Goal: Check status: Check status

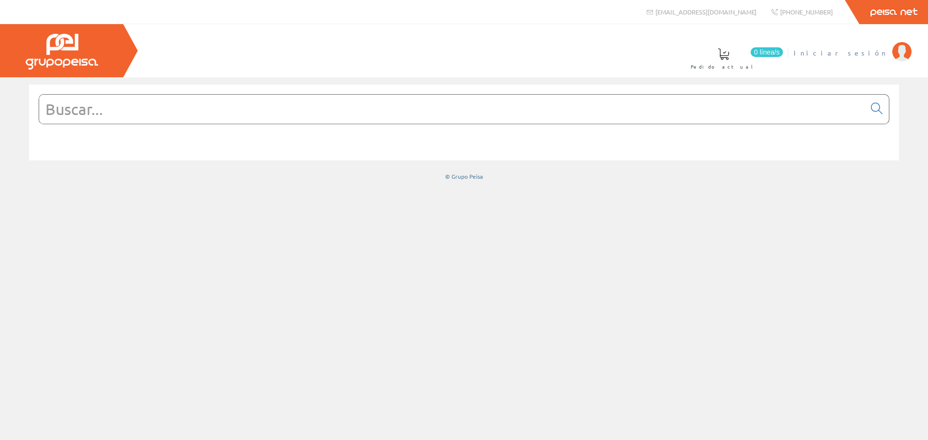
click at [871, 48] on span "Iniciar sesión" at bounding box center [841, 53] width 94 height 10
click at [831, 55] on span "ELECT. Y SERV. BERDUN, SL" at bounding box center [773, 53] width 229 height 10
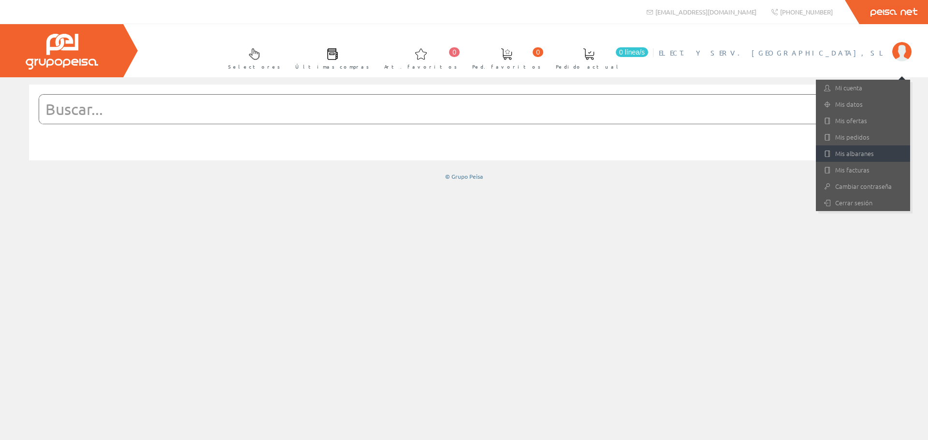
click at [845, 150] on link "Mis albaranes" at bounding box center [863, 153] width 94 height 16
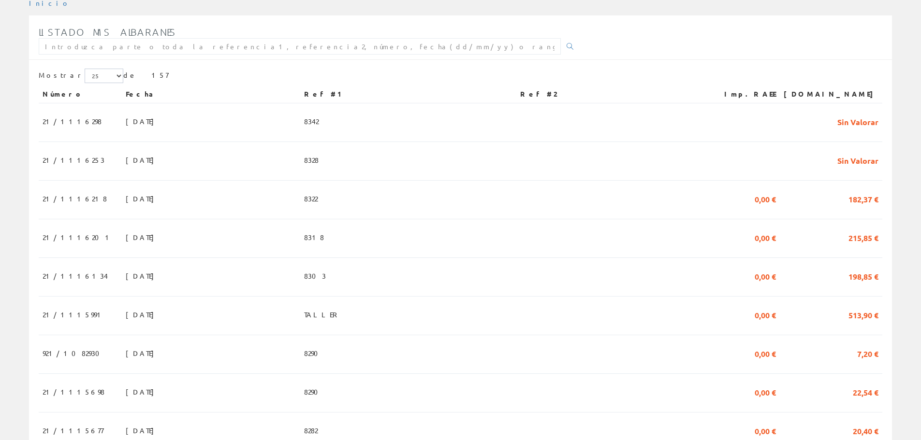
scroll to position [145, 0]
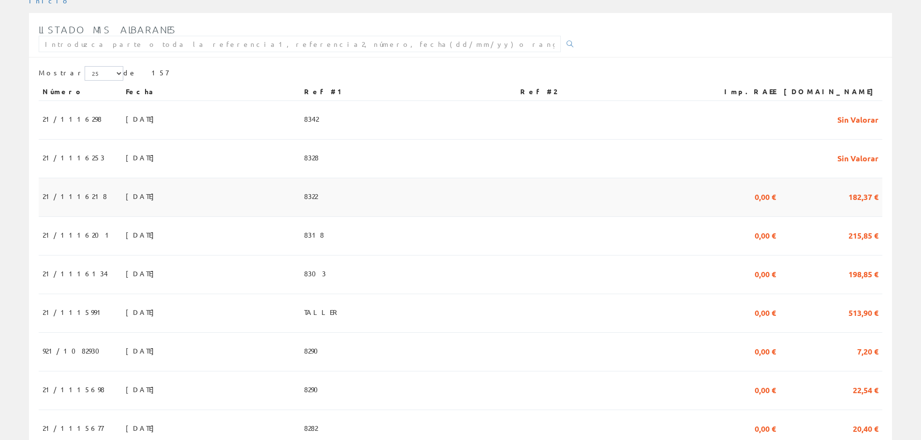
click at [68, 201] on span "21/1116218" at bounding box center [75, 196] width 64 height 16
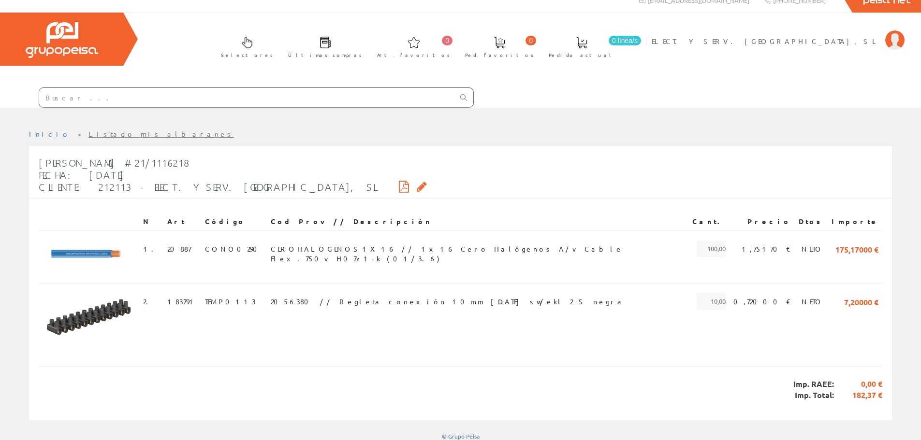
scroll to position [18, 0]
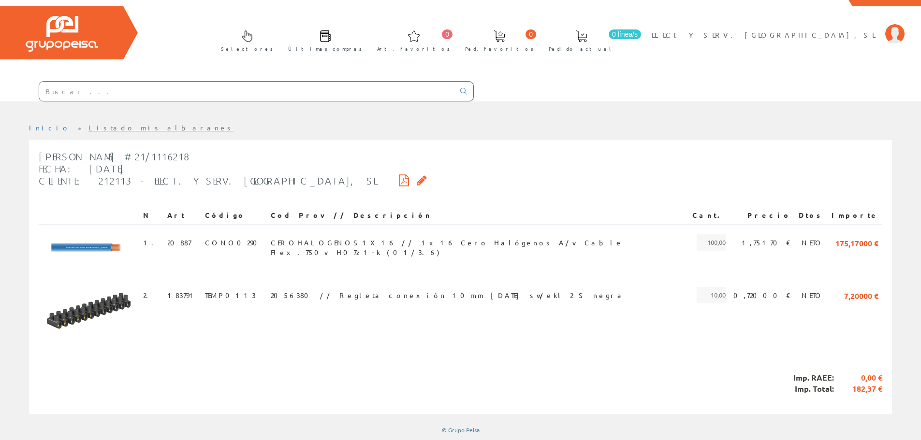
click at [90, 128] on link "Listado mis albaranes" at bounding box center [160, 127] width 145 height 9
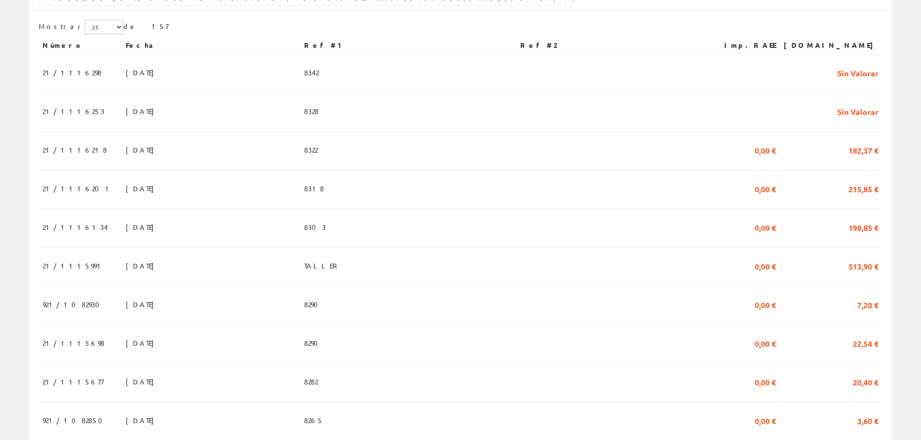
scroll to position [242, 0]
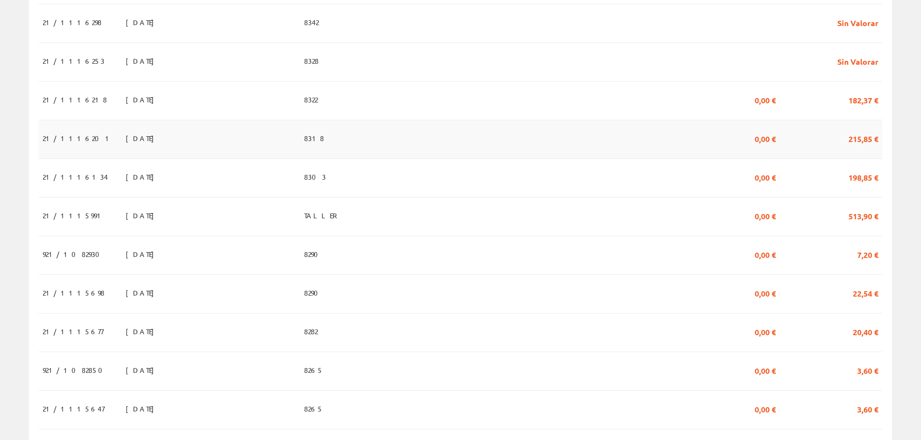
click at [128, 144] on td "[DATE]" at bounding box center [211, 139] width 178 height 39
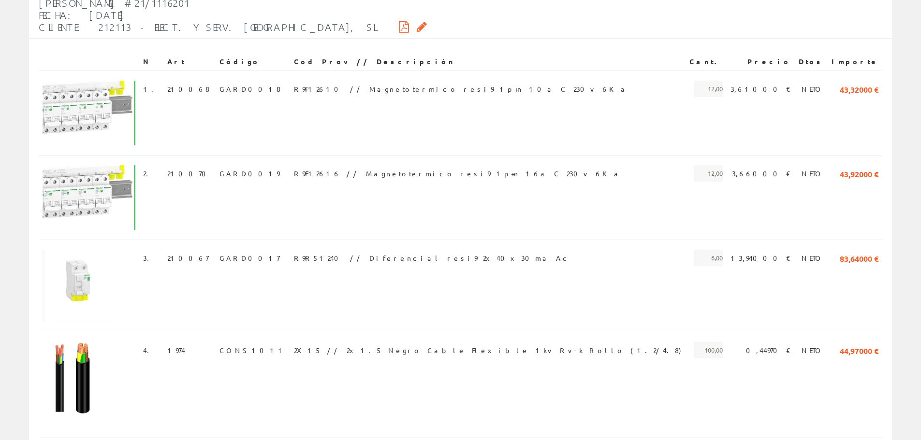
scroll to position [152, 0]
